Goal: Task Accomplishment & Management: Manage account settings

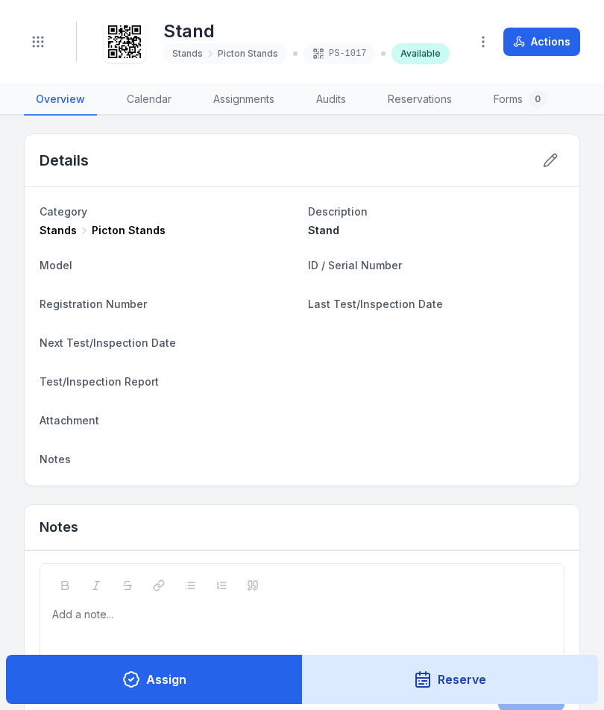
click at [32, 42] on icon "Toggle navigation" at bounding box center [38, 41] width 15 height 15
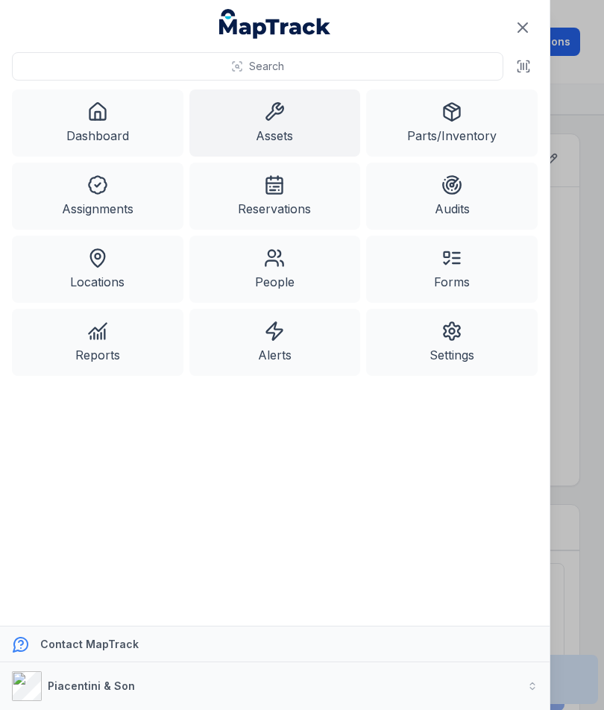
click at [525, 25] on icon "Close navigation" at bounding box center [522, 27] width 9 height 9
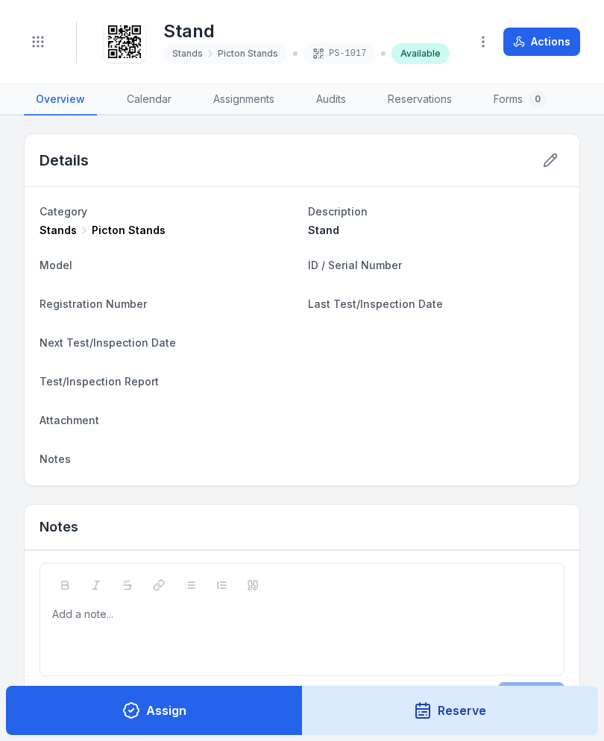
click at [51, 36] on button "Toggle Navigation" at bounding box center [38, 42] width 28 height 28
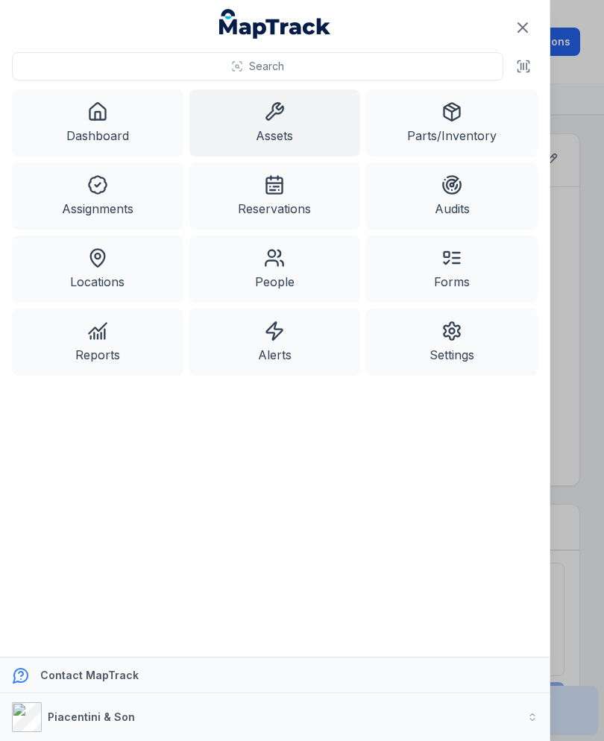
click at [298, 130] on link "Assets" at bounding box center [274, 122] width 171 height 67
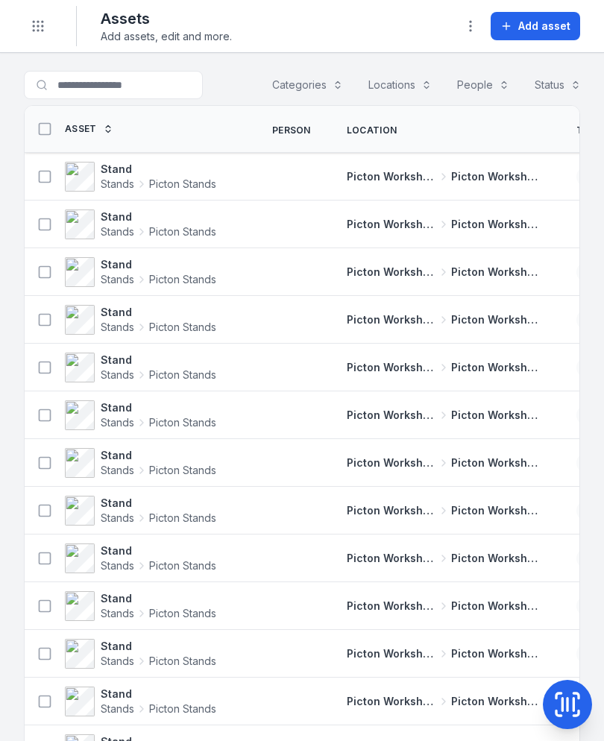
click at [545, 26] on span "Add asset" at bounding box center [544, 26] width 52 height 15
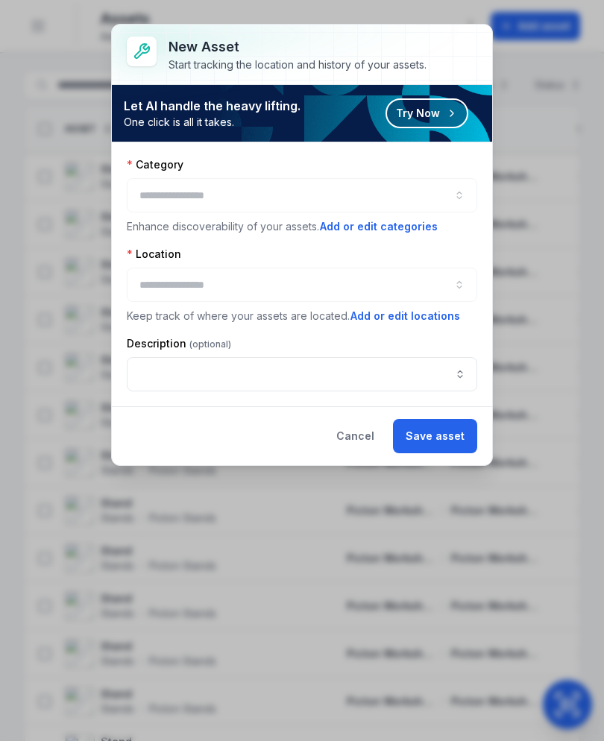
click at [417, 210] on button "button" at bounding box center [302, 195] width 350 height 34
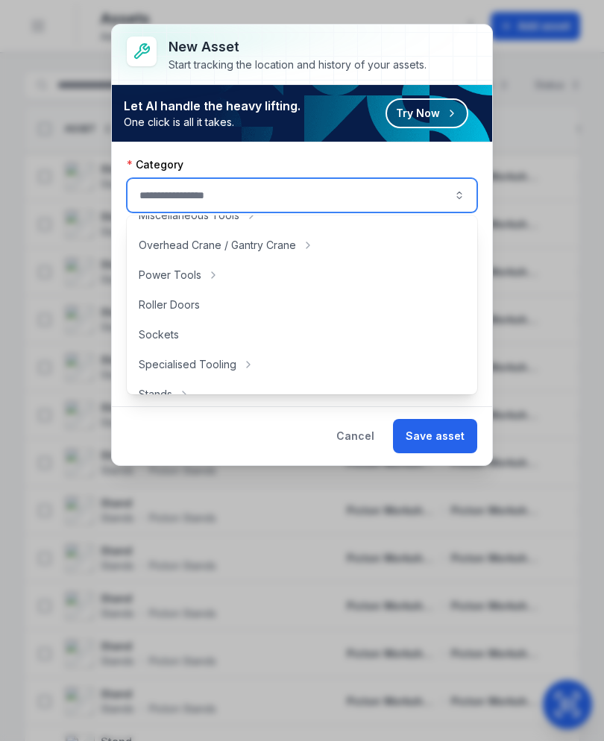
scroll to position [646, 0]
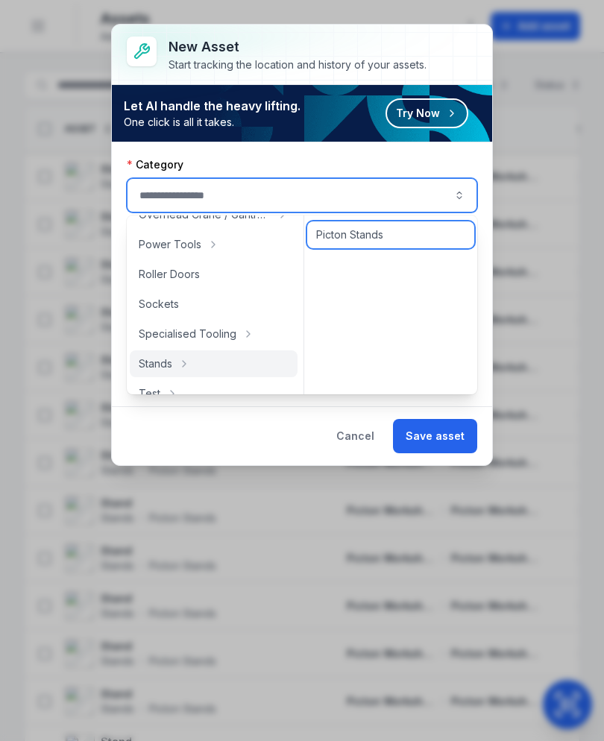
click at [373, 226] on div "Picton Stands" at bounding box center [390, 234] width 167 height 27
type input "**********"
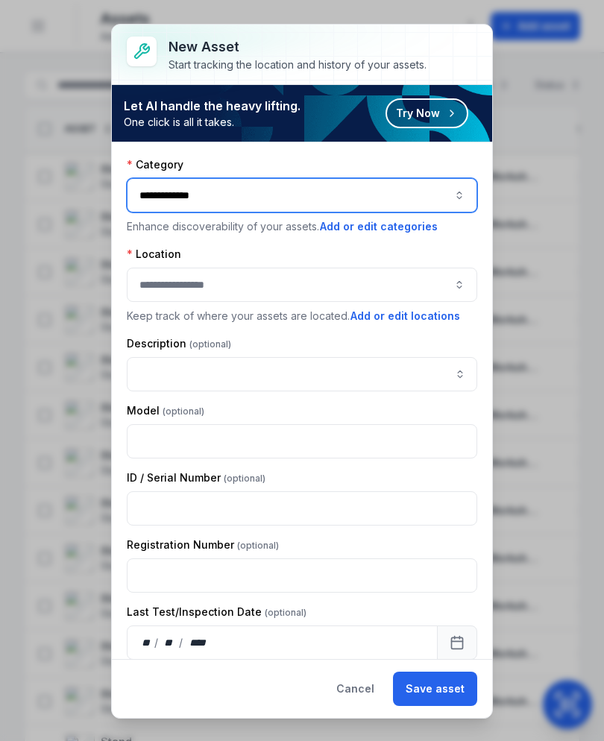
click at [346, 294] on button "button" at bounding box center [302, 285] width 350 height 34
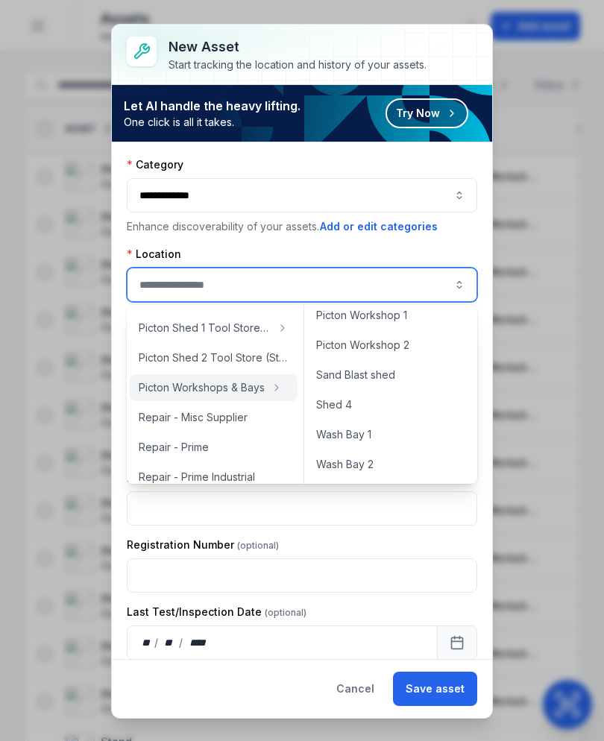
scroll to position [695, 0]
click at [428, 317] on div "Picton Workshop 1" at bounding box center [390, 315] width 167 height 27
type input "**********"
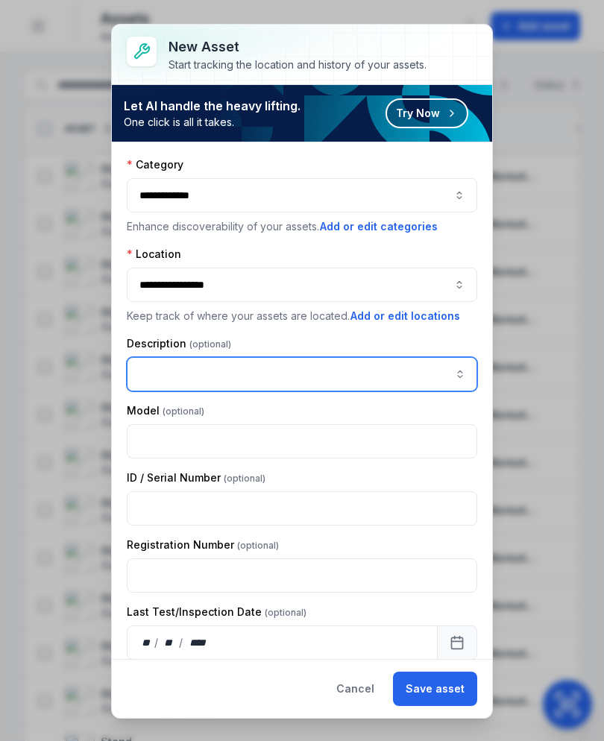
click at [309, 381] on input "asset-add:description-label" at bounding box center [302, 374] width 350 height 34
click at [189, 375] on input "asset-add:description-label" at bounding box center [302, 374] width 350 height 34
click at [161, 379] on input "asset-add:description-label" at bounding box center [302, 374] width 350 height 34
click at [177, 382] on input "asset-add:description-label" at bounding box center [302, 374] width 350 height 34
paste input "*****"
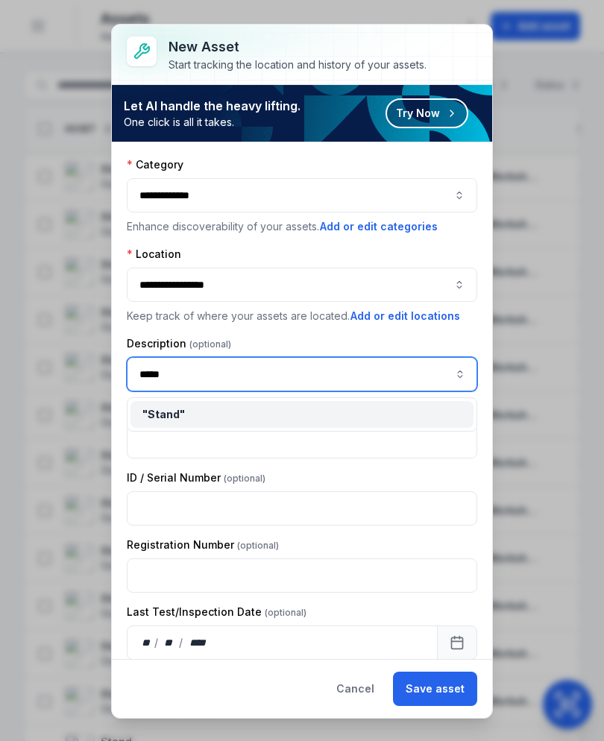
click at [257, 414] on div "" Stand "" at bounding box center [301, 414] width 319 height 15
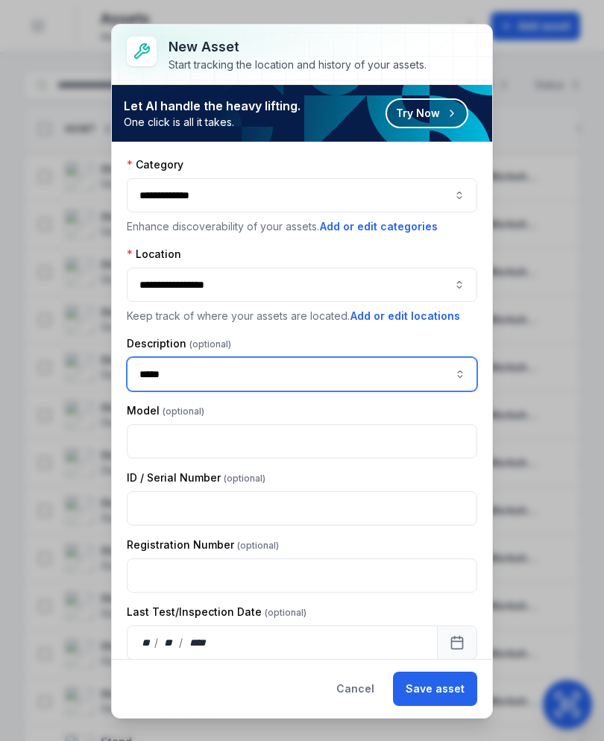
type input "*****"
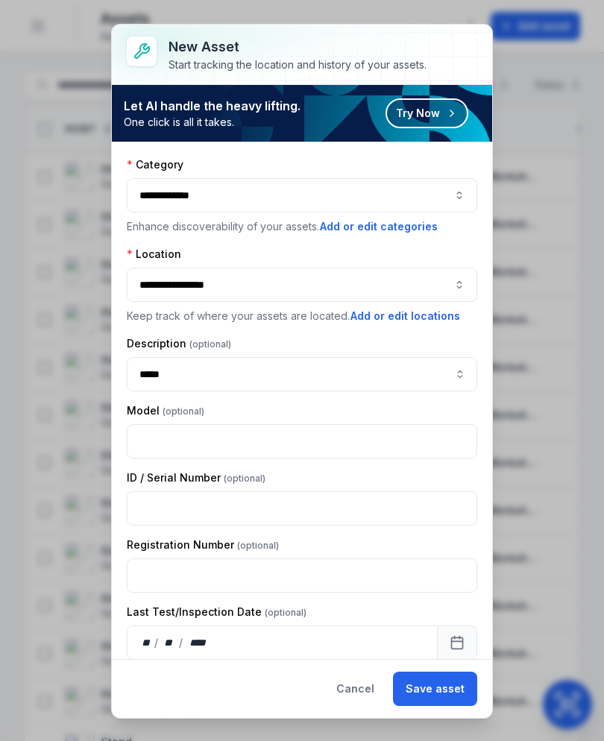
click at [455, 703] on button "Save asset" at bounding box center [435, 689] width 84 height 34
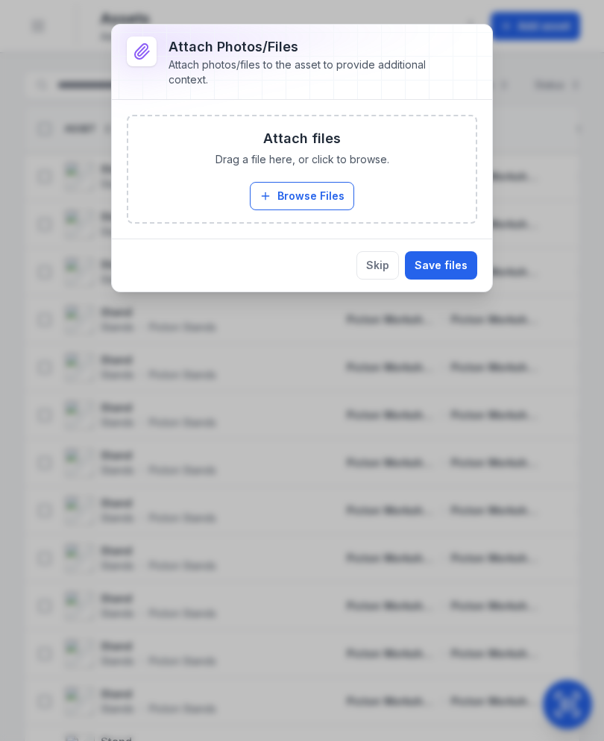
click at [315, 195] on button "Browse Files" at bounding box center [302, 196] width 104 height 28
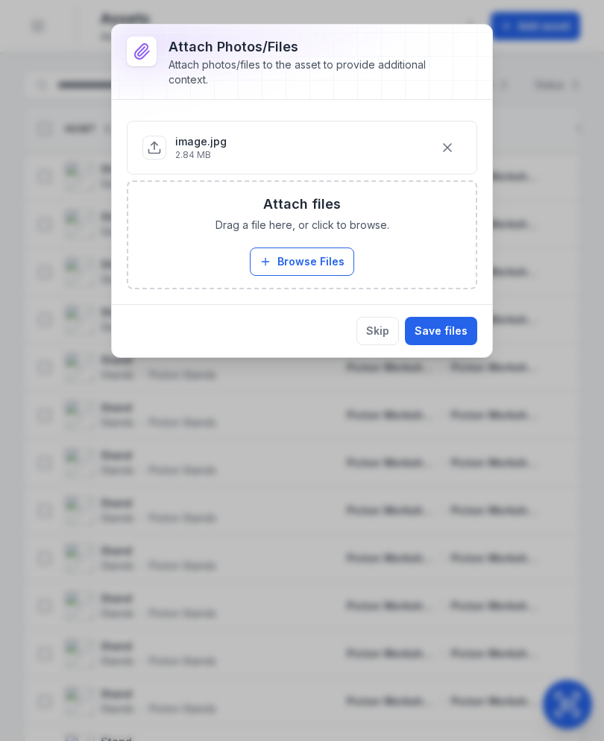
click at [449, 337] on button "Save files" at bounding box center [441, 331] width 72 height 28
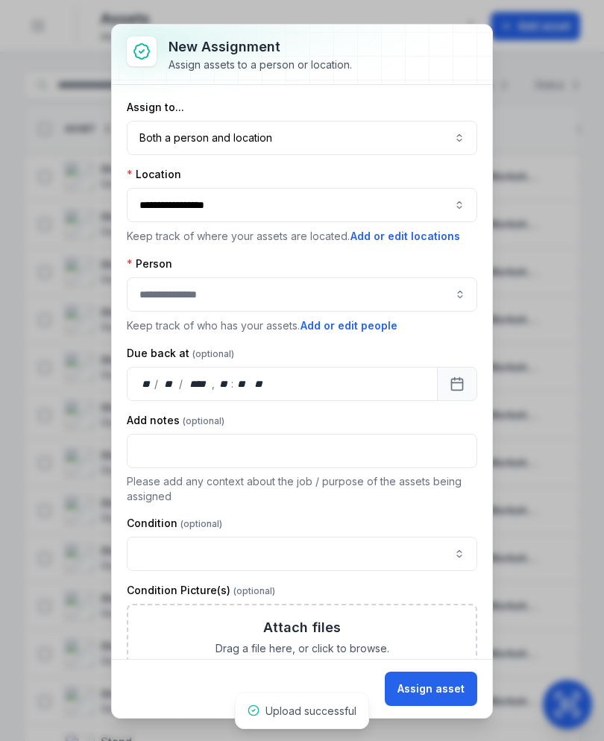
click at [393, 142] on button "Both a person and location ****" at bounding box center [302, 138] width 350 height 34
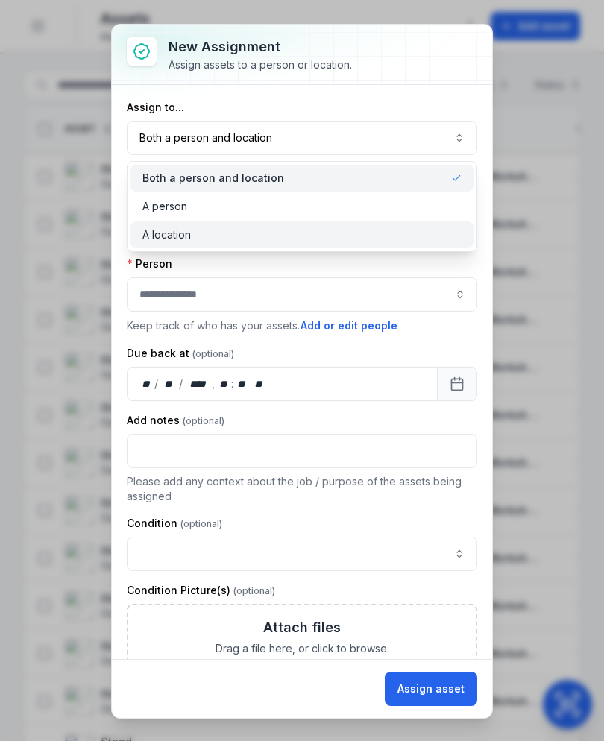
click at [354, 241] on div "A location" at bounding box center [301, 234] width 319 height 15
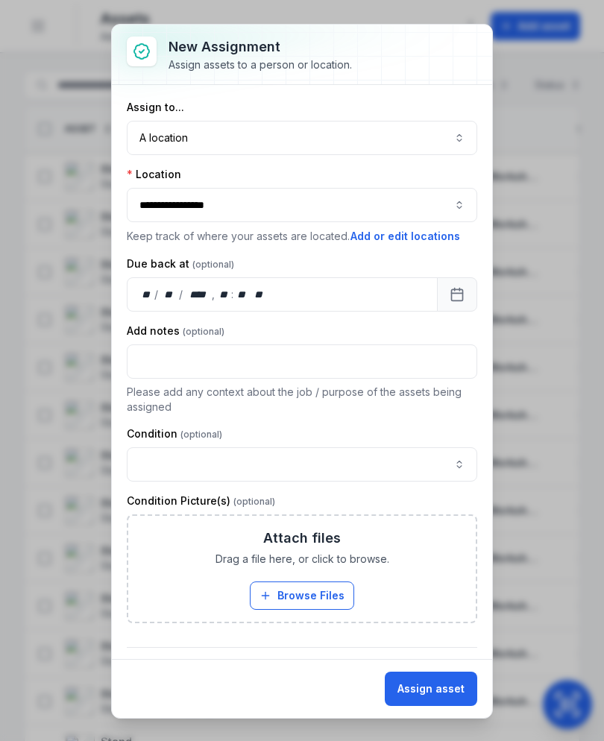
click at [455, 703] on button "Assign asset" at bounding box center [431, 689] width 92 height 34
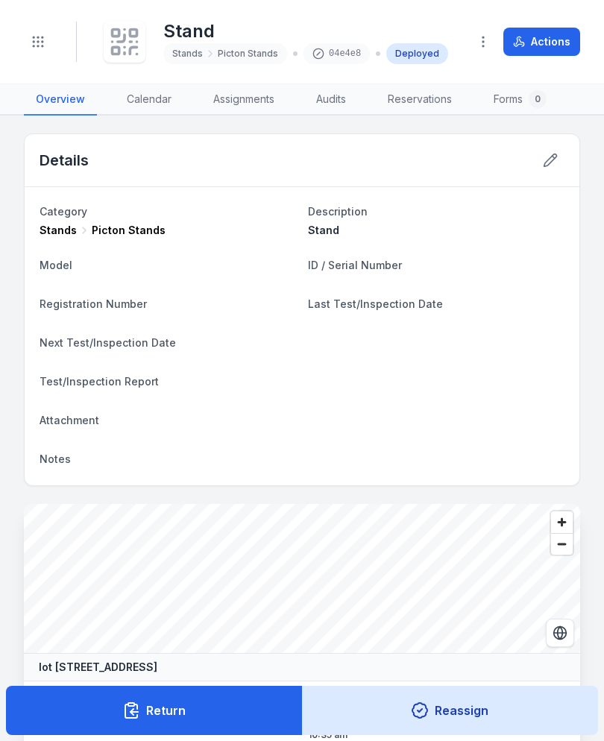
click at [442, 687] on button "Reassign" at bounding box center [450, 710] width 297 height 49
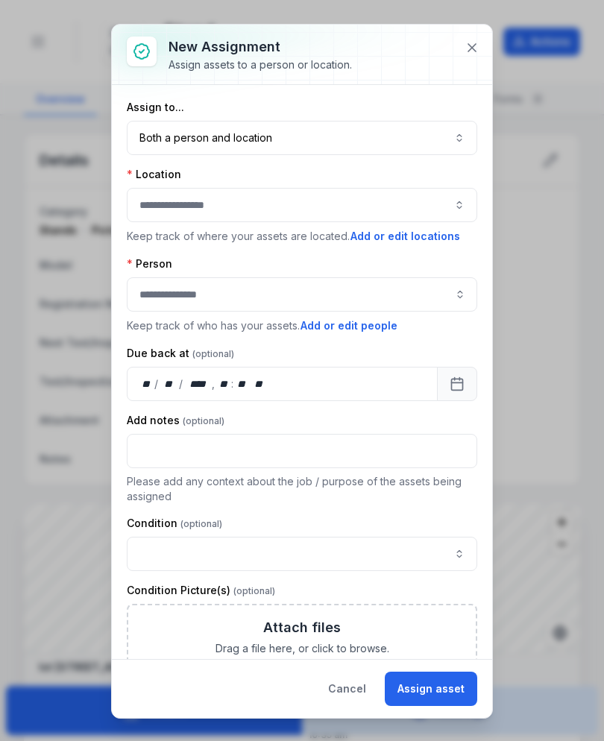
click at [460, 45] on button at bounding box center [472, 48] width 28 height 28
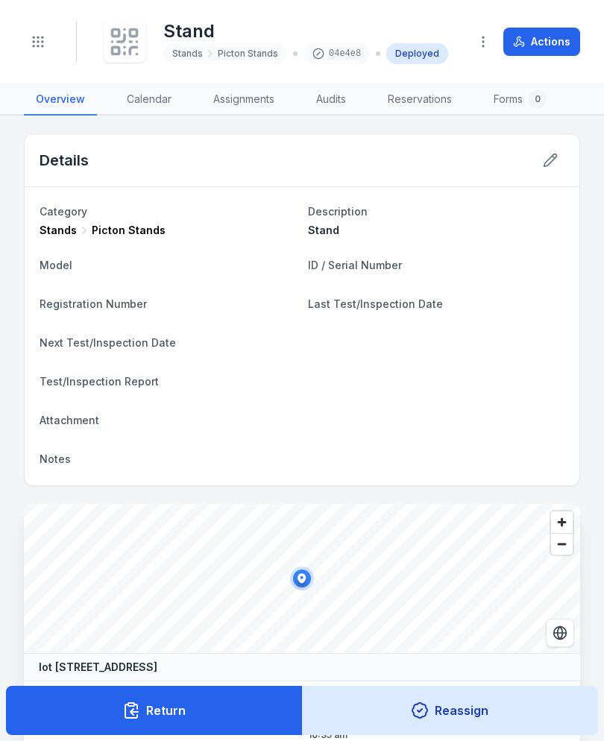
click at [134, 34] on icon at bounding box center [124, 41] width 33 height 33
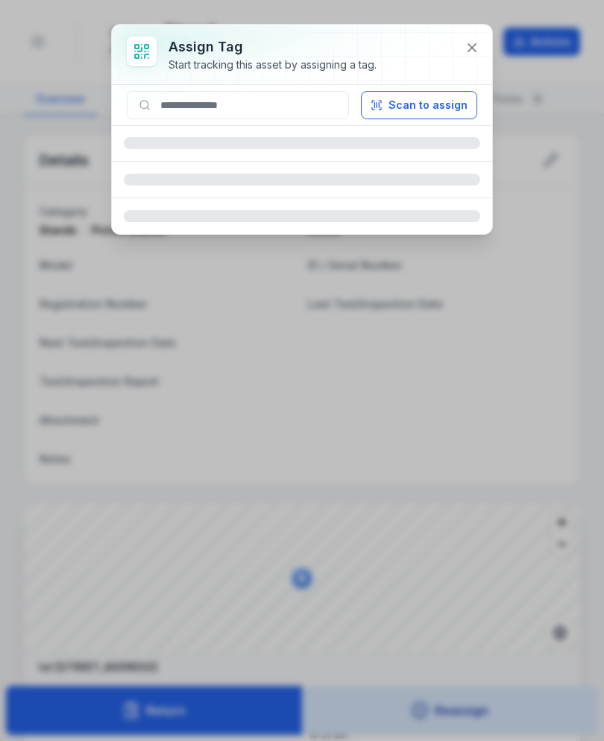
click at [441, 110] on button "Scan to assign" at bounding box center [419, 105] width 116 height 28
